Goal: Task Accomplishment & Management: Manage account settings

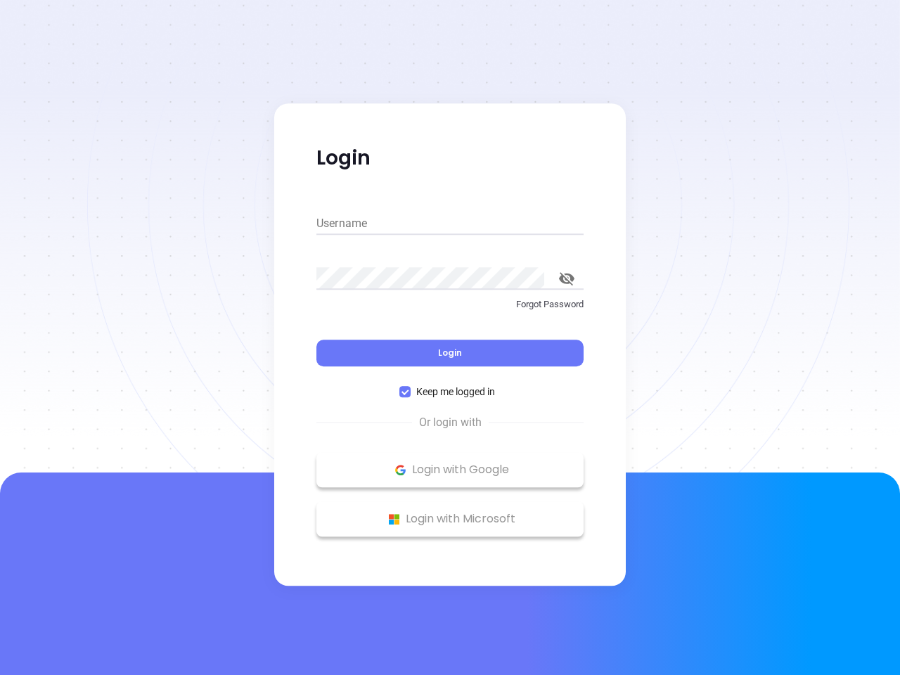
click at [450, 337] on div "Login" at bounding box center [449, 345] width 267 height 44
click at [450, 223] on input "Username" at bounding box center [449, 223] width 267 height 22
click at [566, 278] on icon "toggle password visibility" at bounding box center [566, 278] width 15 height 13
click at [450, 353] on span "Login" at bounding box center [450, 352] width 24 height 12
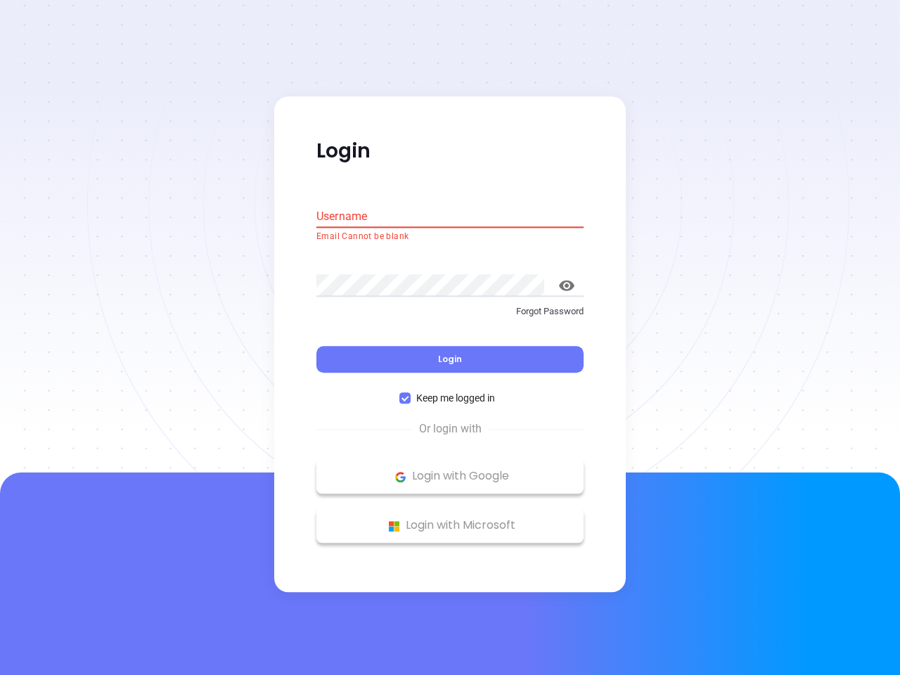
click at [450, 391] on span "Keep me logged in" at bounding box center [455, 398] width 90 height 15
click at [410, 393] on input "Keep me logged in" at bounding box center [404, 398] width 11 height 11
checkbox input "false"
click at [450, 469] on p "Login with Google" at bounding box center [449, 476] width 253 height 21
click at [450, 519] on p "Login with Microsoft" at bounding box center [449, 525] width 253 height 21
